Goal: Navigation & Orientation: Find specific page/section

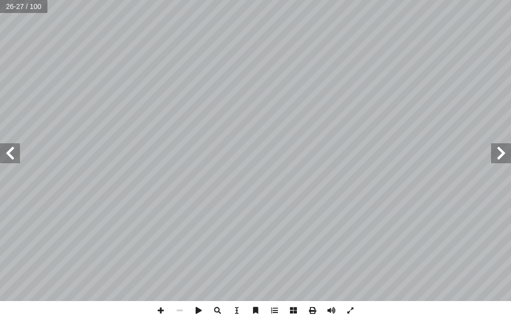
click at [496, 153] on span at bounding box center [501, 153] width 20 height 20
click at [184, 0] on html "الصفحة الرئيسية الصف الأول الصف الثاني الصف الثالث الصف الرابع الصف الخامس الصف…" at bounding box center [255, 33] width 511 height 67
click at [500, 158] on span at bounding box center [501, 153] width 20 height 20
click at [506, 143] on span at bounding box center [501, 153] width 20 height 20
click at [0, 157] on span at bounding box center [10, 153] width 20 height 20
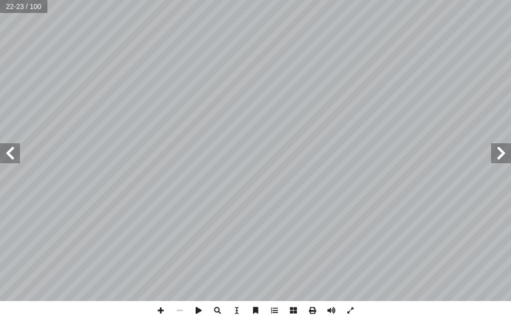
click at [17, 155] on span at bounding box center [10, 153] width 20 height 20
click at [8, 145] on span at bounding box center [10, 153] width 20 height 20
click at [503, 150] on span at bounding box center [501, 153] width 20 height 20
